Goal: Navigation & Orientation: Find specific page/section

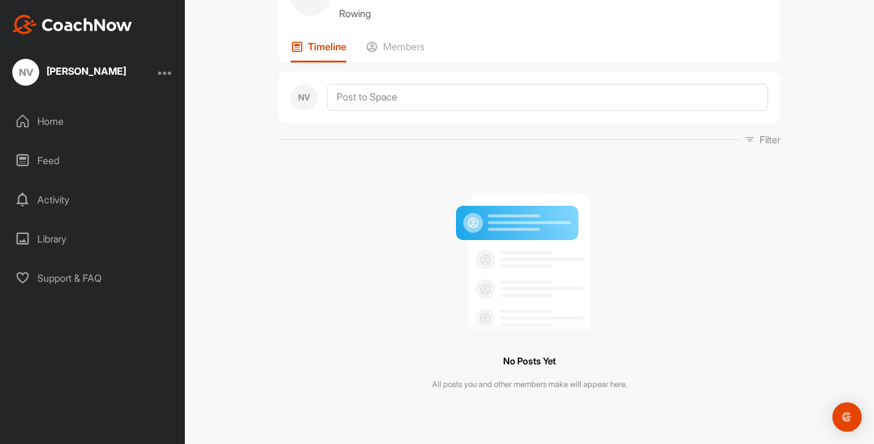
scroll to position [67, 0]
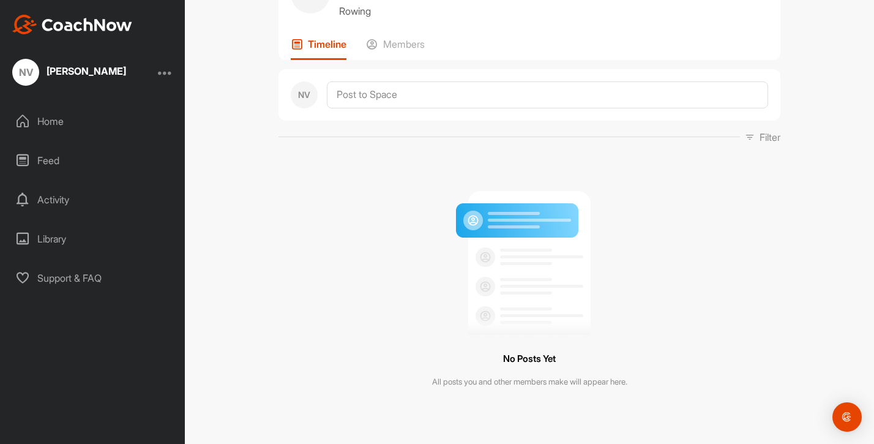
click at [404, 62] on div "NN Norah Bookings Rowing Space Settings Your Notifications Leave Space Timeline…" at bounding box center [529, 186] width 502 height 458
click at [401, 55] on div "Members" at bounding box center [395, 49] width 59 height 22
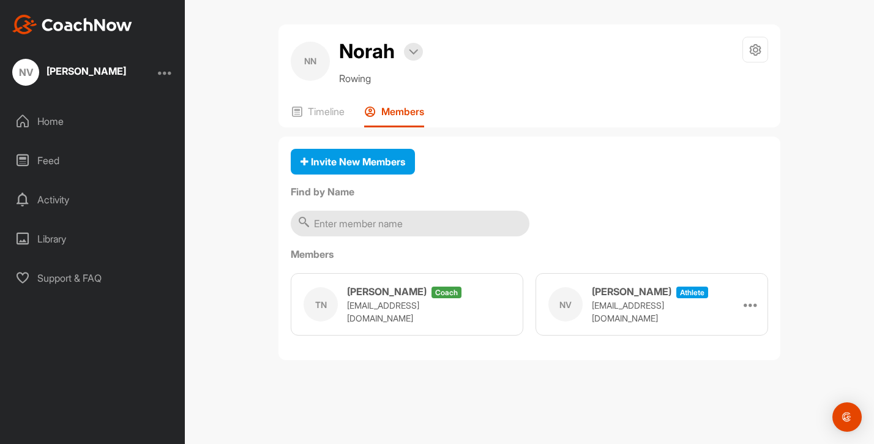
click at [327, 99] on div "NN Norah Bookings Rowing Space Settings Your Notifications Leave Space Timeline…" at bounding box center [529, 75] width 502 height 103
click at [322, 106] on p "Timeline" at bounding box center [326, 111] width 37 height 12
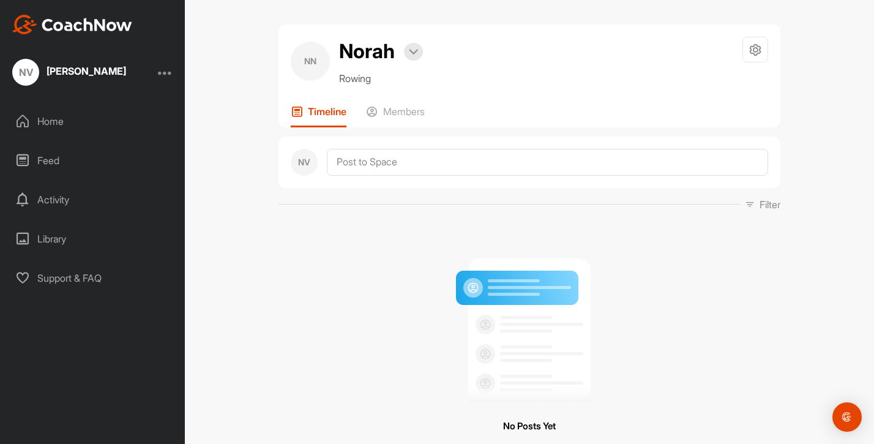
scroll to position [67, 0]
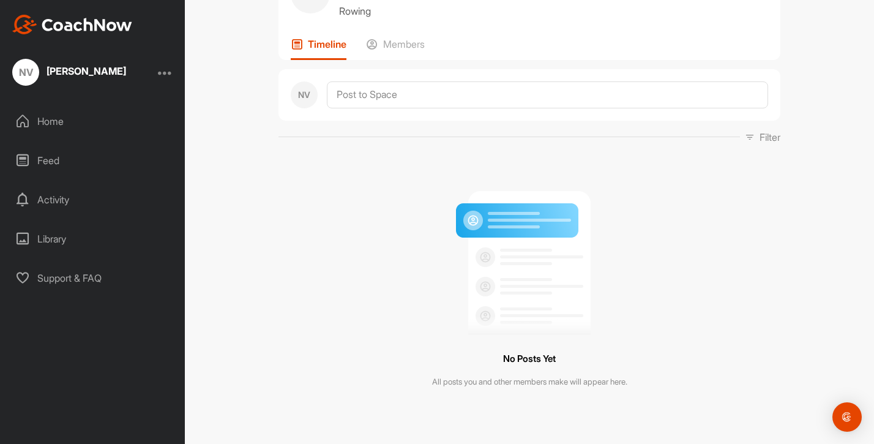
click at [76, 121] on div "Home" at bounding box center [93, 121] width 173 height 31
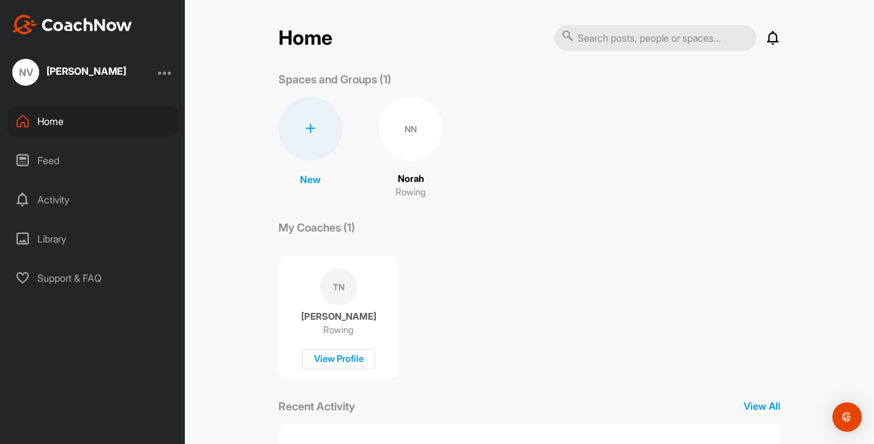
click at [73, 160] on div "Feed" at bounding box center [93, 160] width 173 height 31
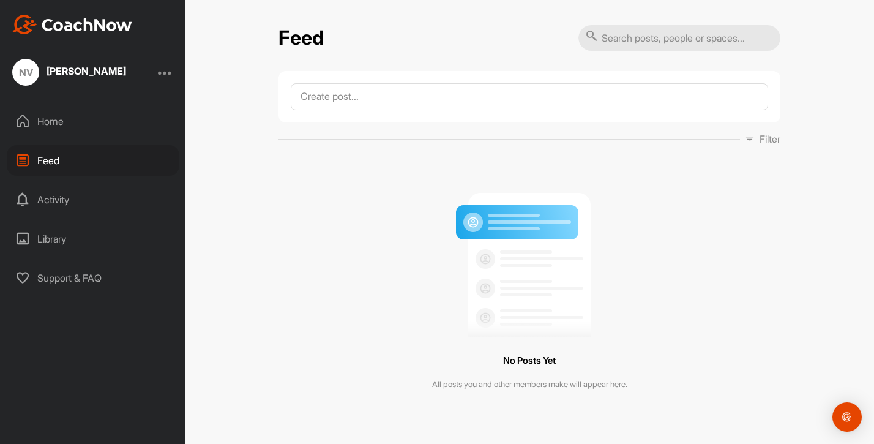
click at [75, 196] on div "Activity" at bounding box center [93, 199] width 173 height 31
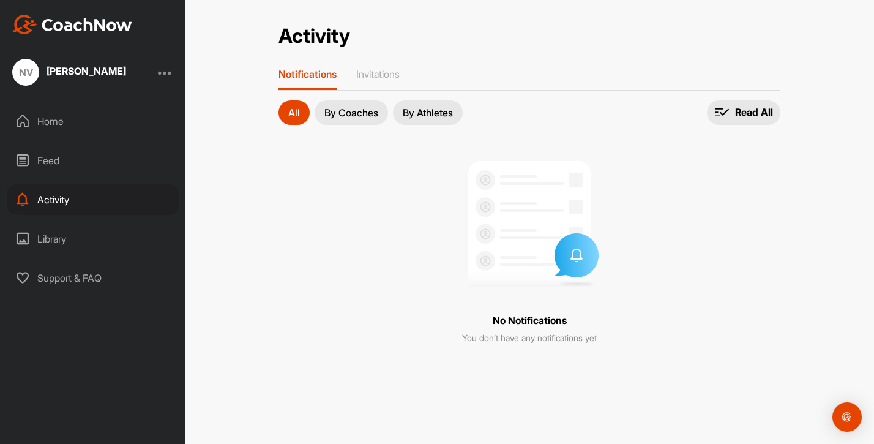
click at [85, 228] on div "Library" at bounding box center [93, 238] width 173 height 31
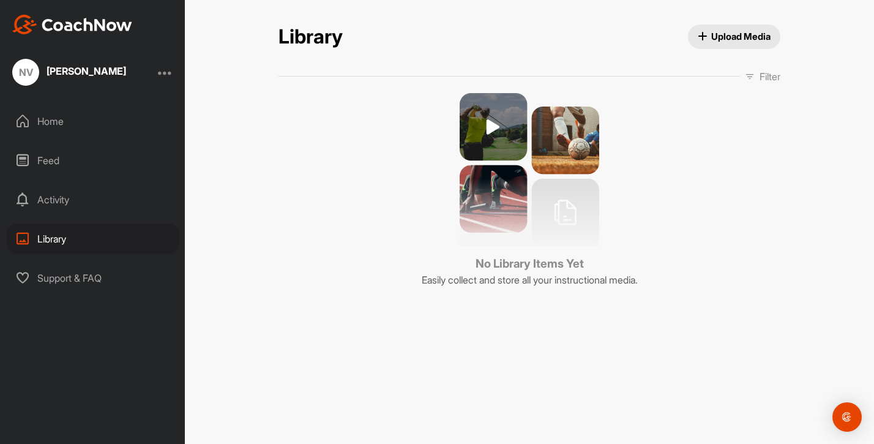
click at [99, 275] on div "Support & FAQ" at bounding box center [93, 278] width 173 height 31
